Goal: Obtain resource: Obtain resource

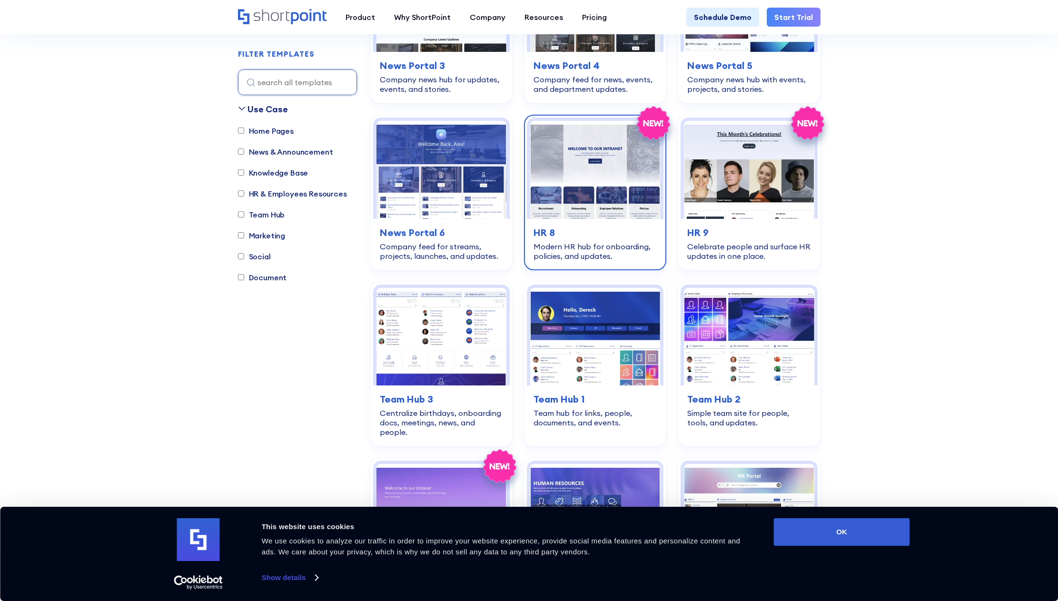
scroll to position [804, 0]
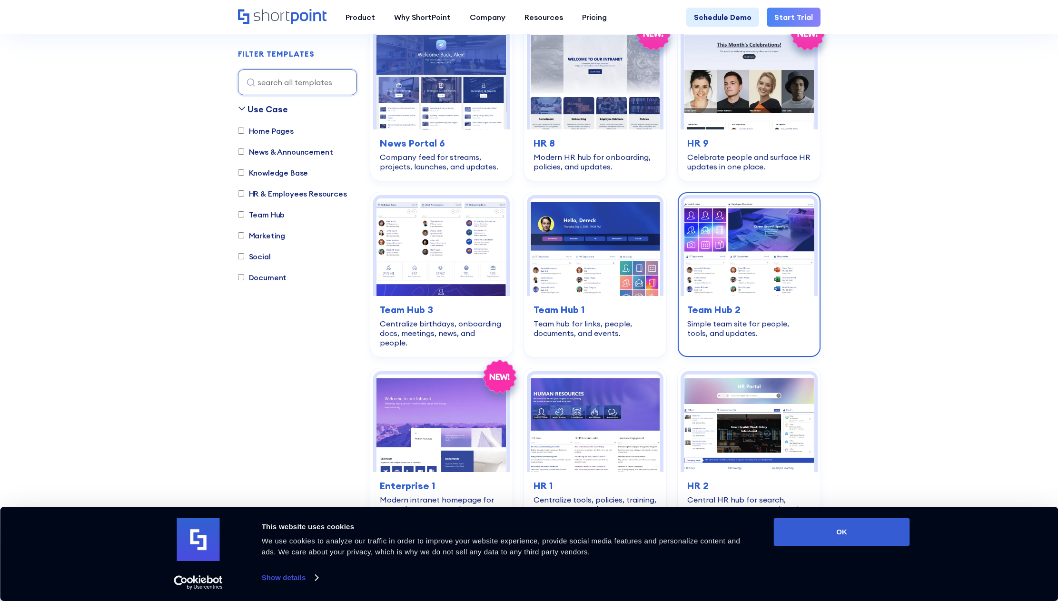
click at [756, 236] on img at bounding box center [749, 248] width 130 height 98
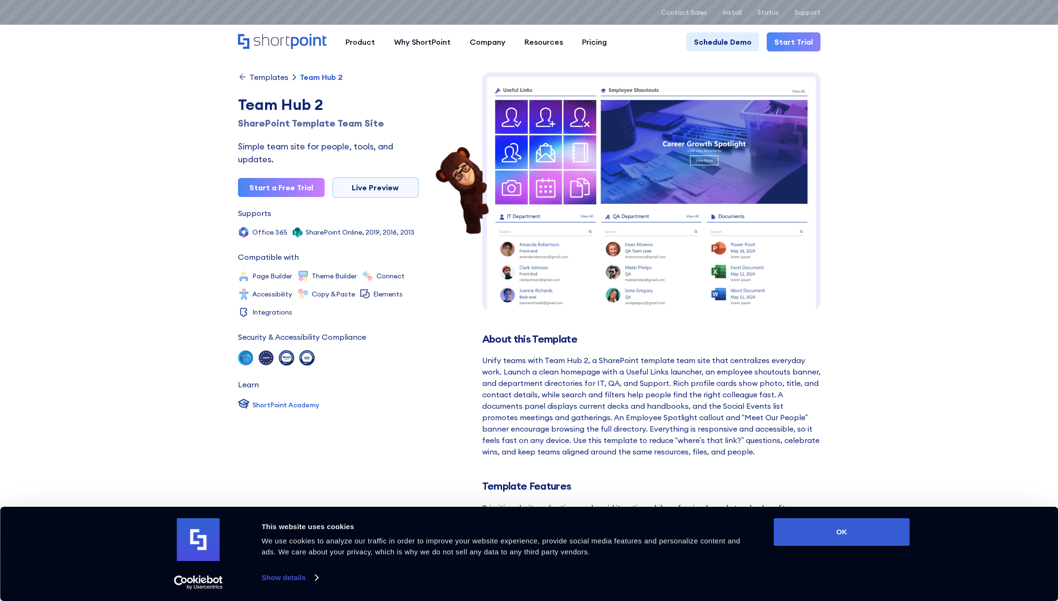
click at [869, 548] on div "Consent Details [#IABV2SETTINGS#] About This website uses cookies We use cookie…" at bounding box center [530, 553] width 762 height 71
click at [820, 531] on button "OK" at bounding box center [842, 532] width 136 height 28
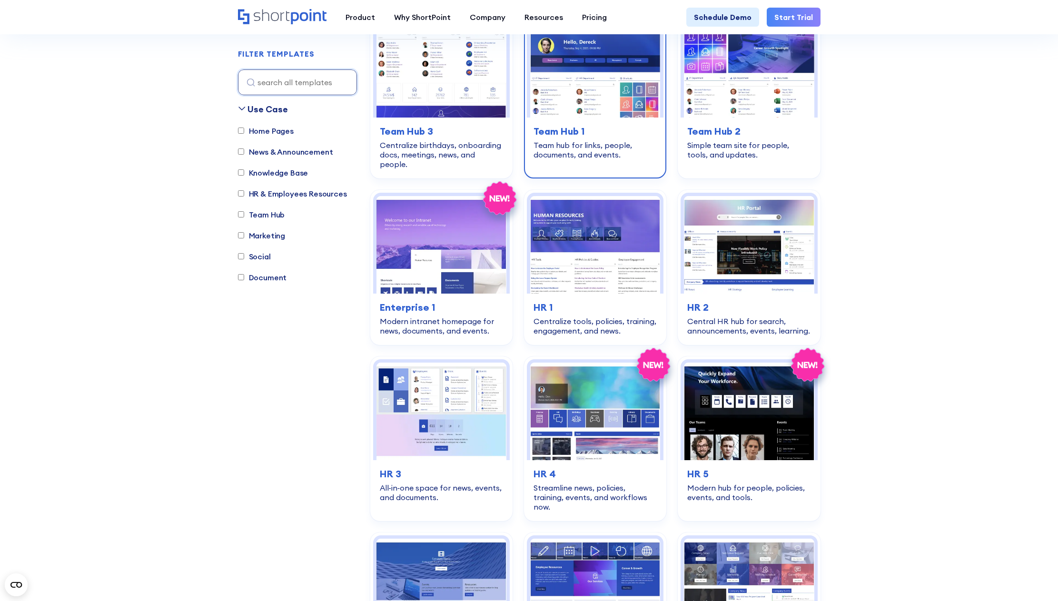
scroll to position [804, 0]
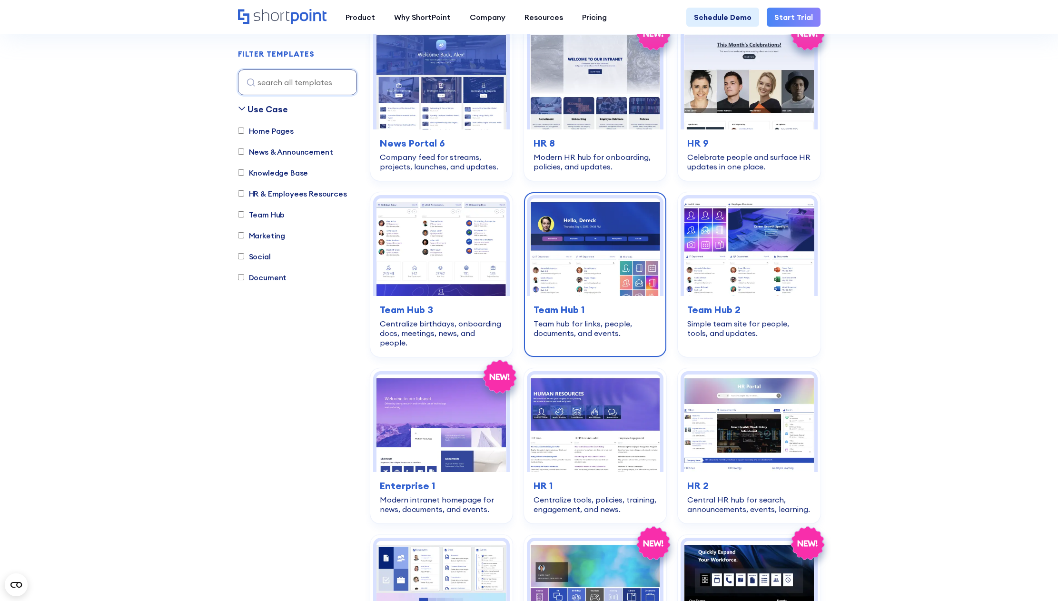
click at [620, 246] on img at bounding box center [595, 248] width 130 height 98
